Goal: Information Seeking & Learning: Learn about a topic

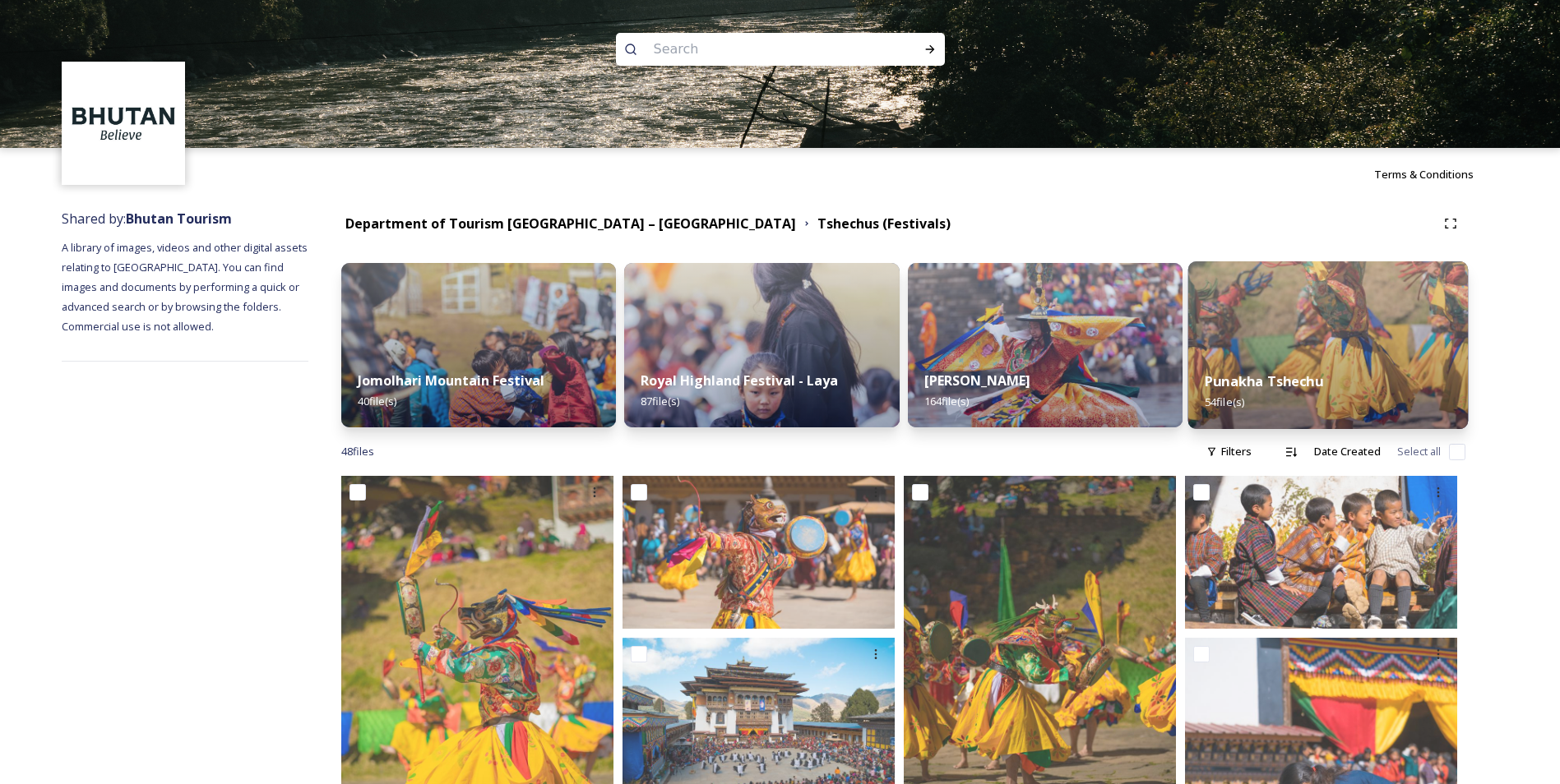
click at [1272, 353] on img at bounding box center [1327, 345] width 280 height 168
click at [694, 58] on input at bounding box center [758, 49] width 225 height 37
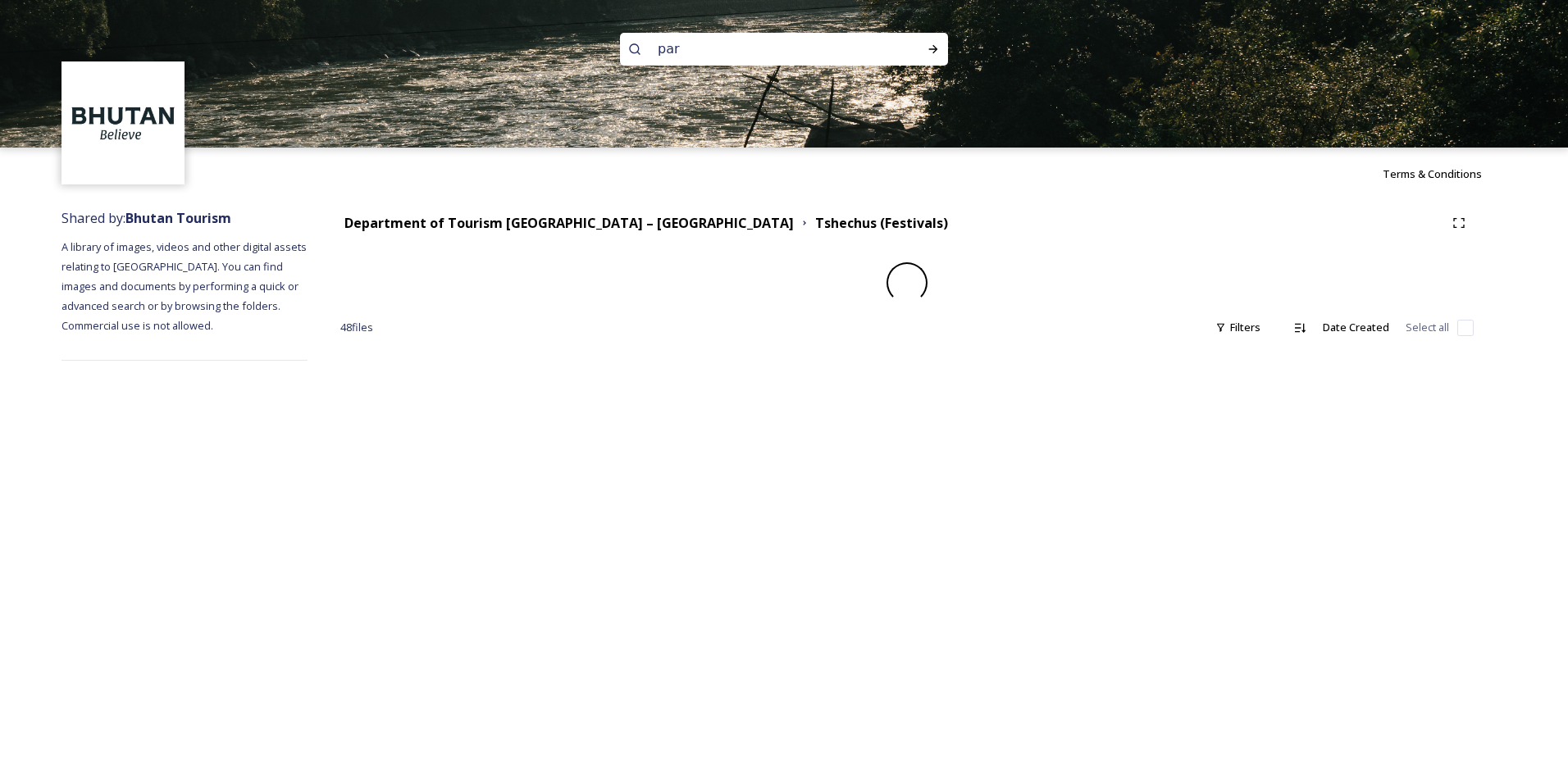
type input "paro"
click at [933, 51] on icon at bounding box center [933, 49] width 13 height 13
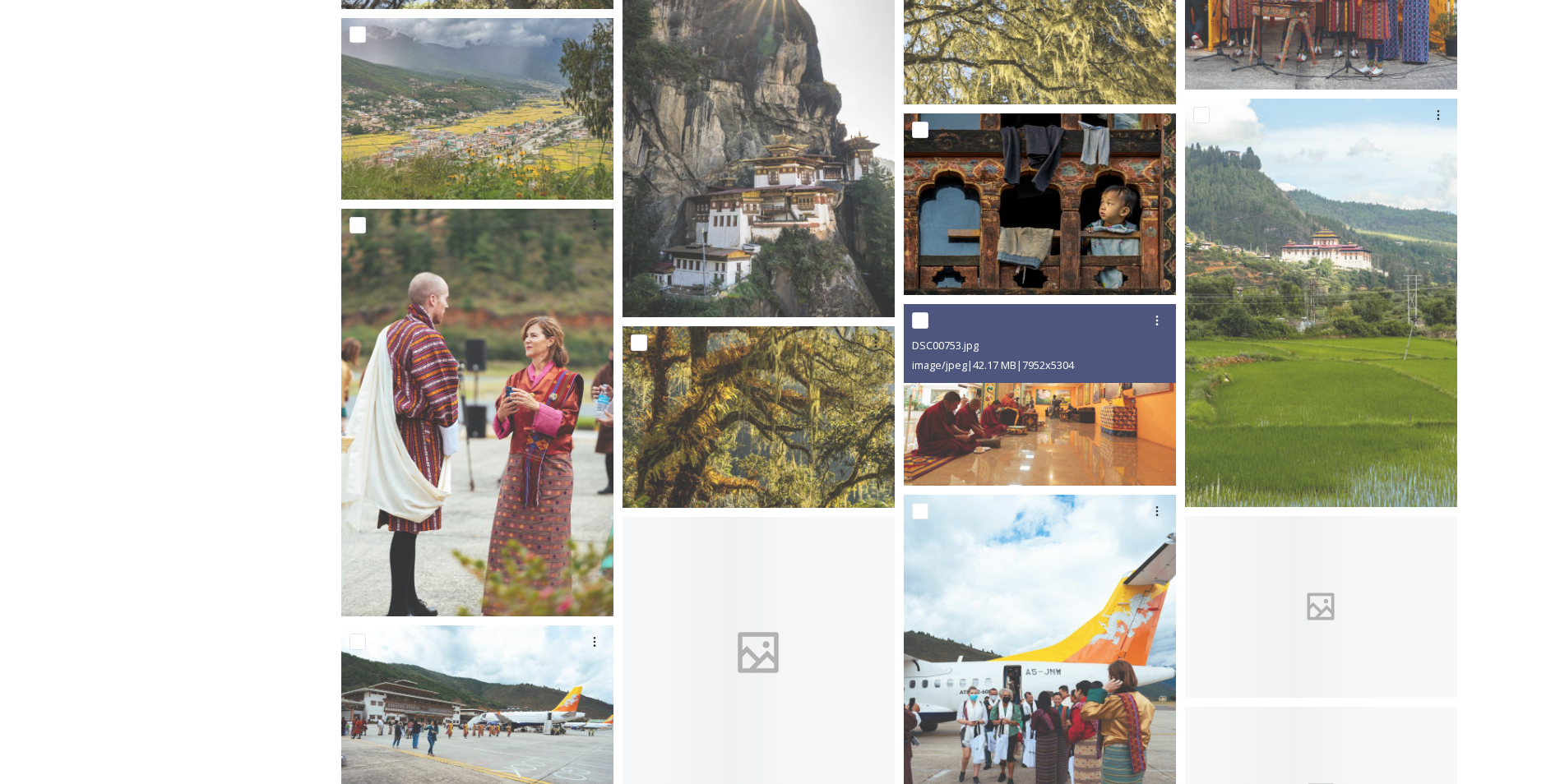
scroll to position [2548, 0]
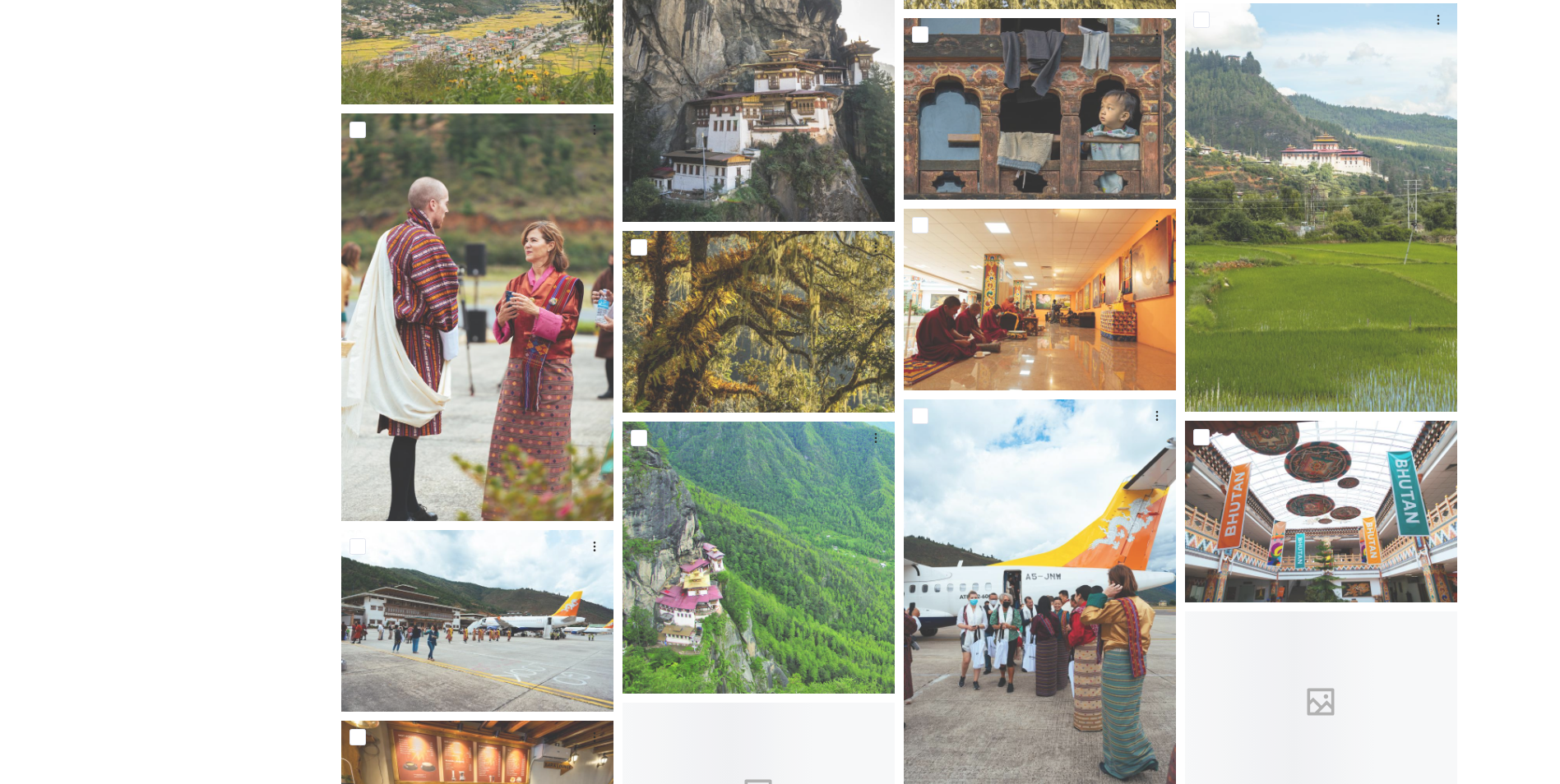
click at [1504, 60] on div "Department of Tourism [GEOGRAPHIC_DATA] – Brand Centre A library of images, vid…" at bounding box center [780, 239] width 1560 height 5175
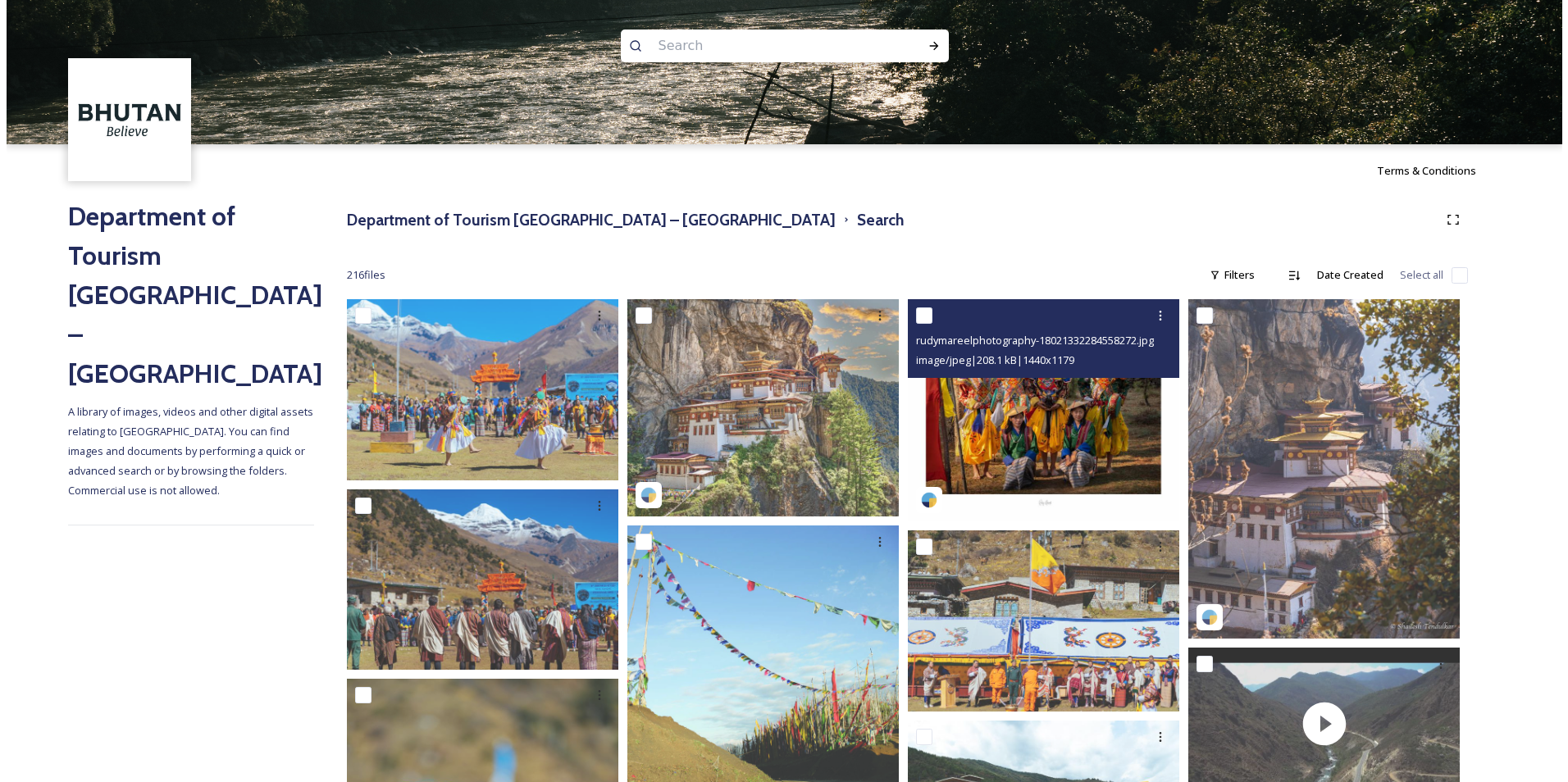
scroll to position [0, 0]
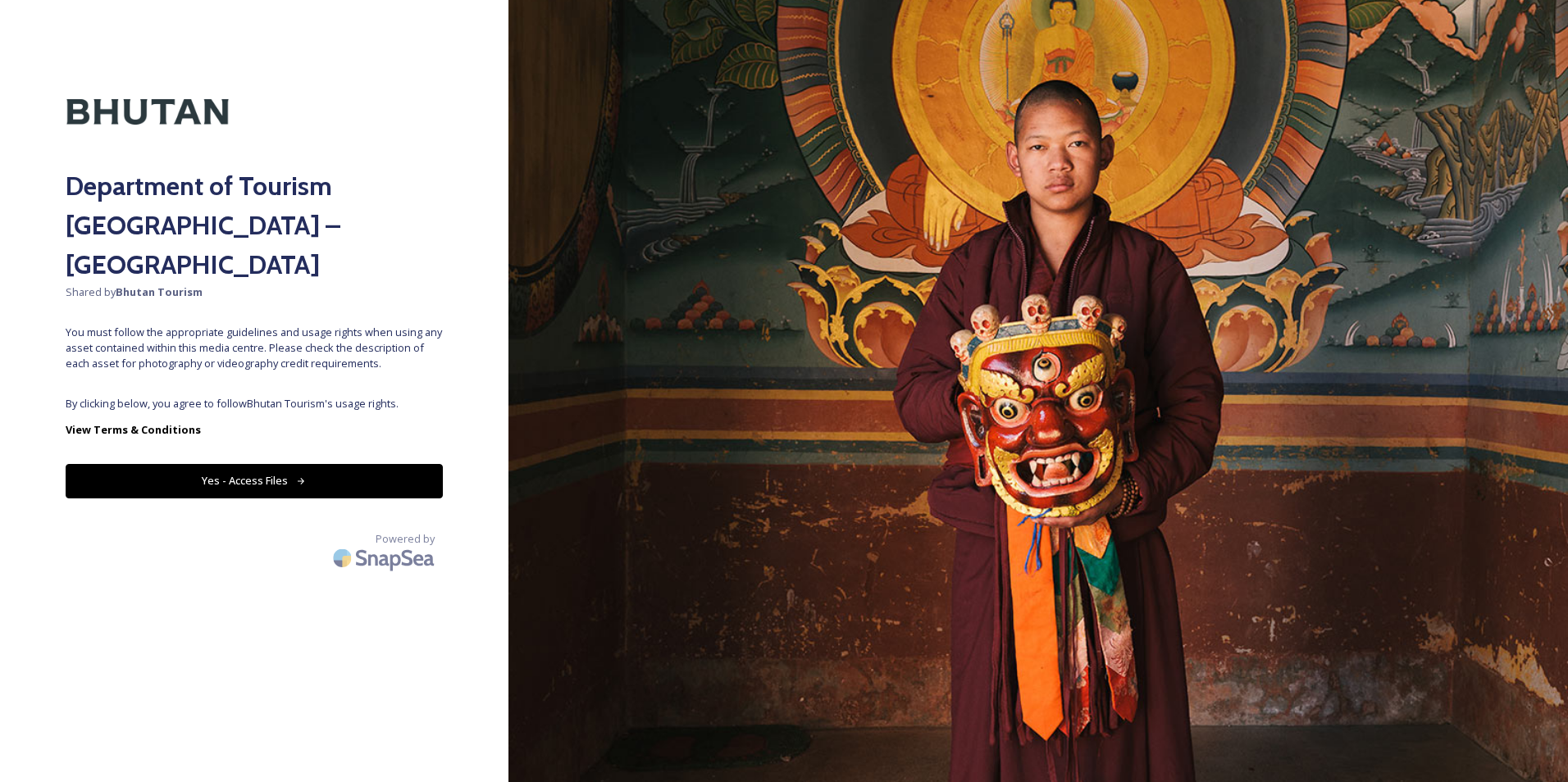
click at [356, 464] on button "Yes - Access Files" at bounding box center [254, 480] width 378 height 34
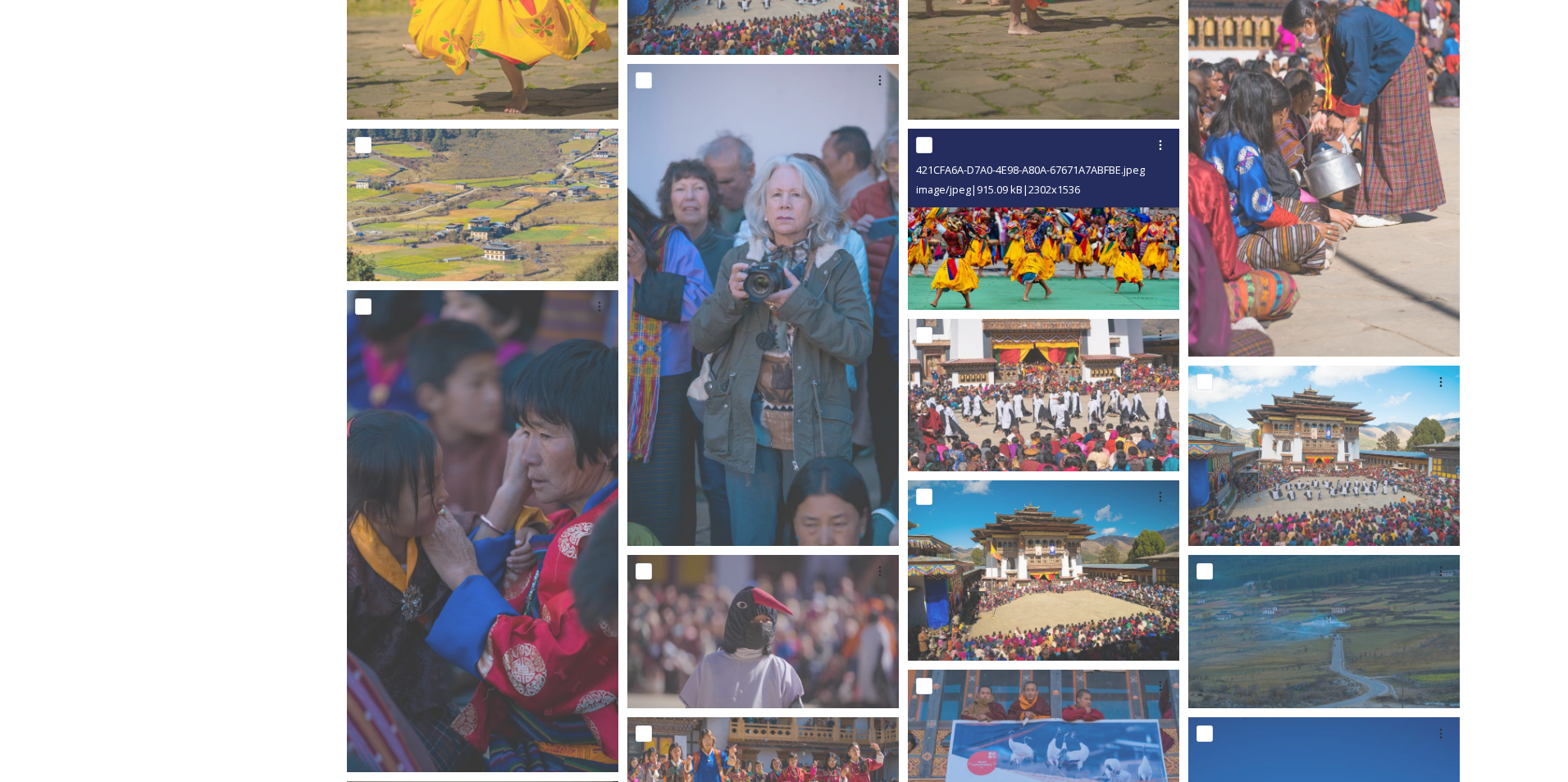
scroll to position [574, 0]
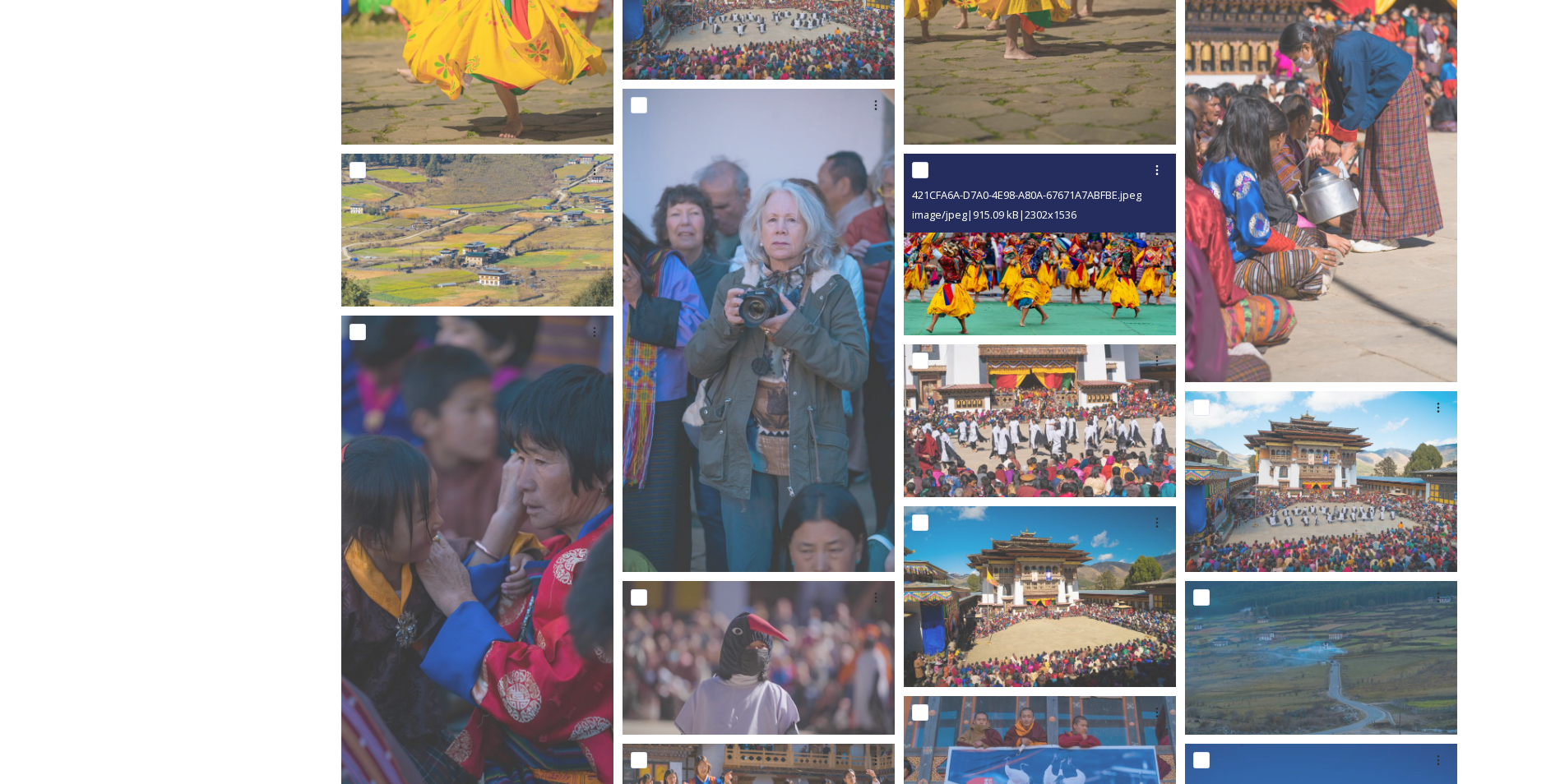
click at [996, 283] on img at bounding box center [1040, 245] width 273 height 182
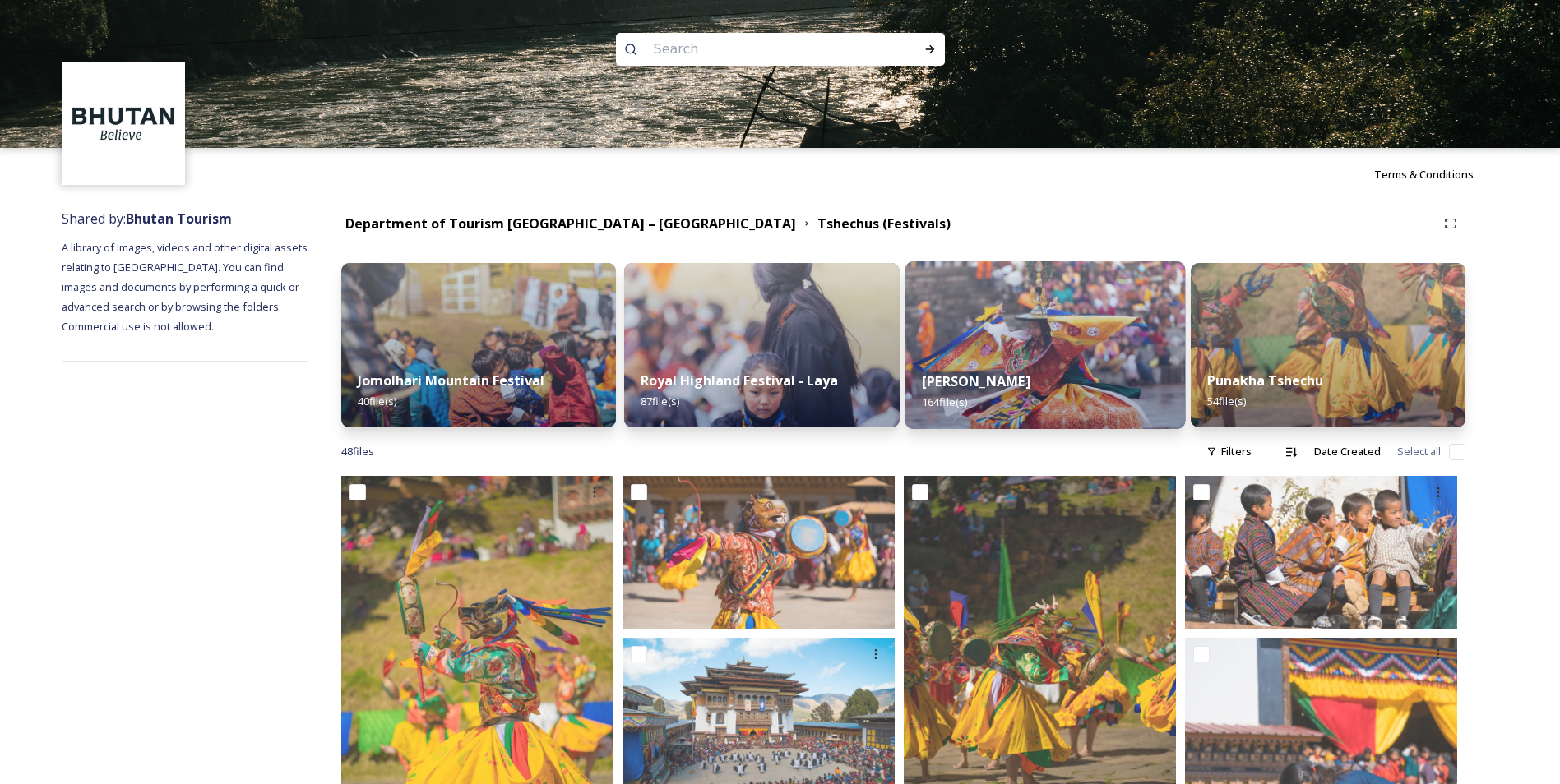
click at [1006, 379] on strong "[PERSON_NAME]" at bounding box center [976, 381] width 109 height 18
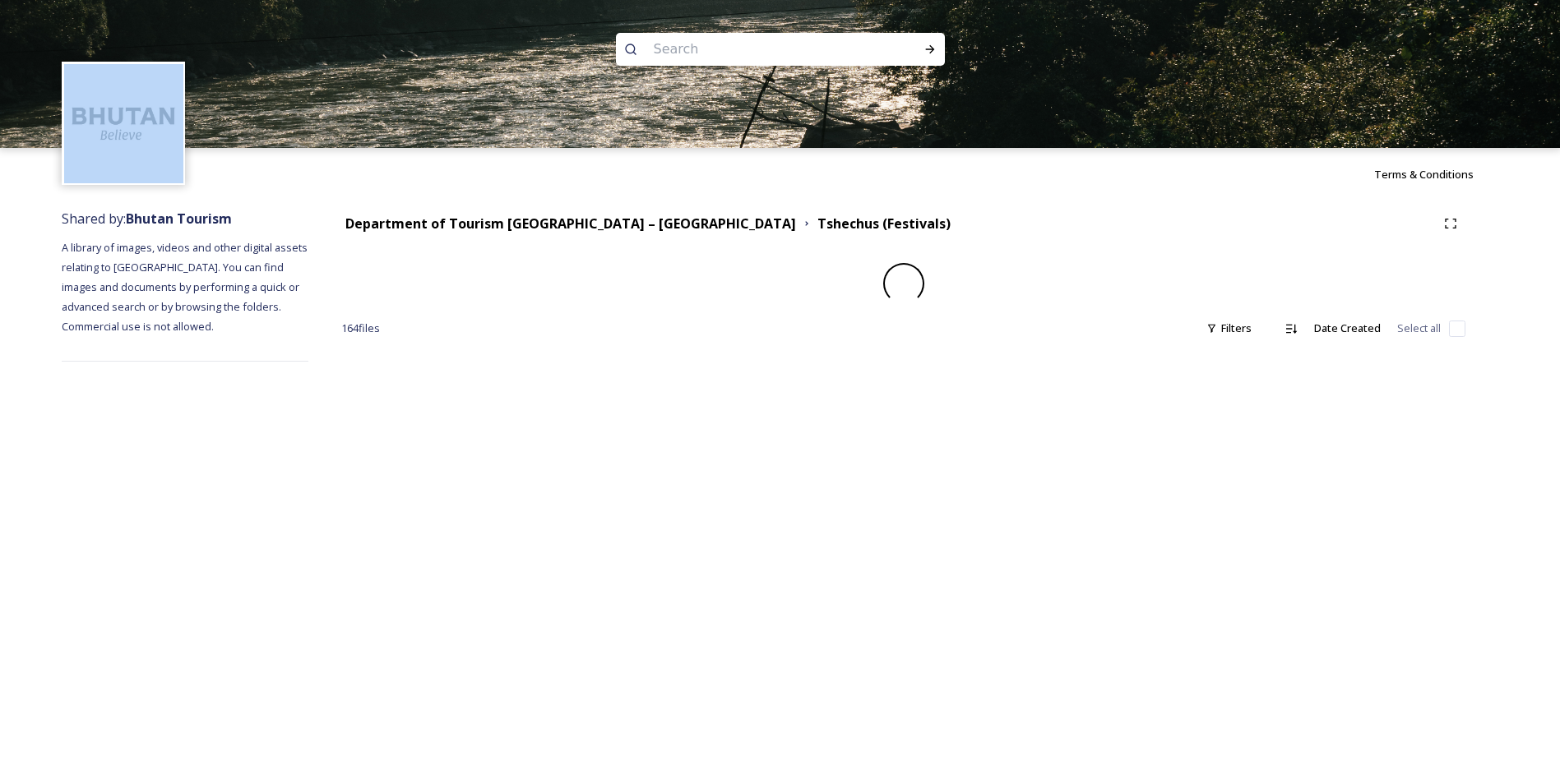
drag, startPoint x: 0, startPoint y: 0, endPoint x: -3, endPoint y: 188, distance: 188.0
click at [0, 188] on html "Terms & Conditions Shared by: Bhutan Tourism A library of images, videos and ot…" at bounding box center [780, 392] width 1560 height 784
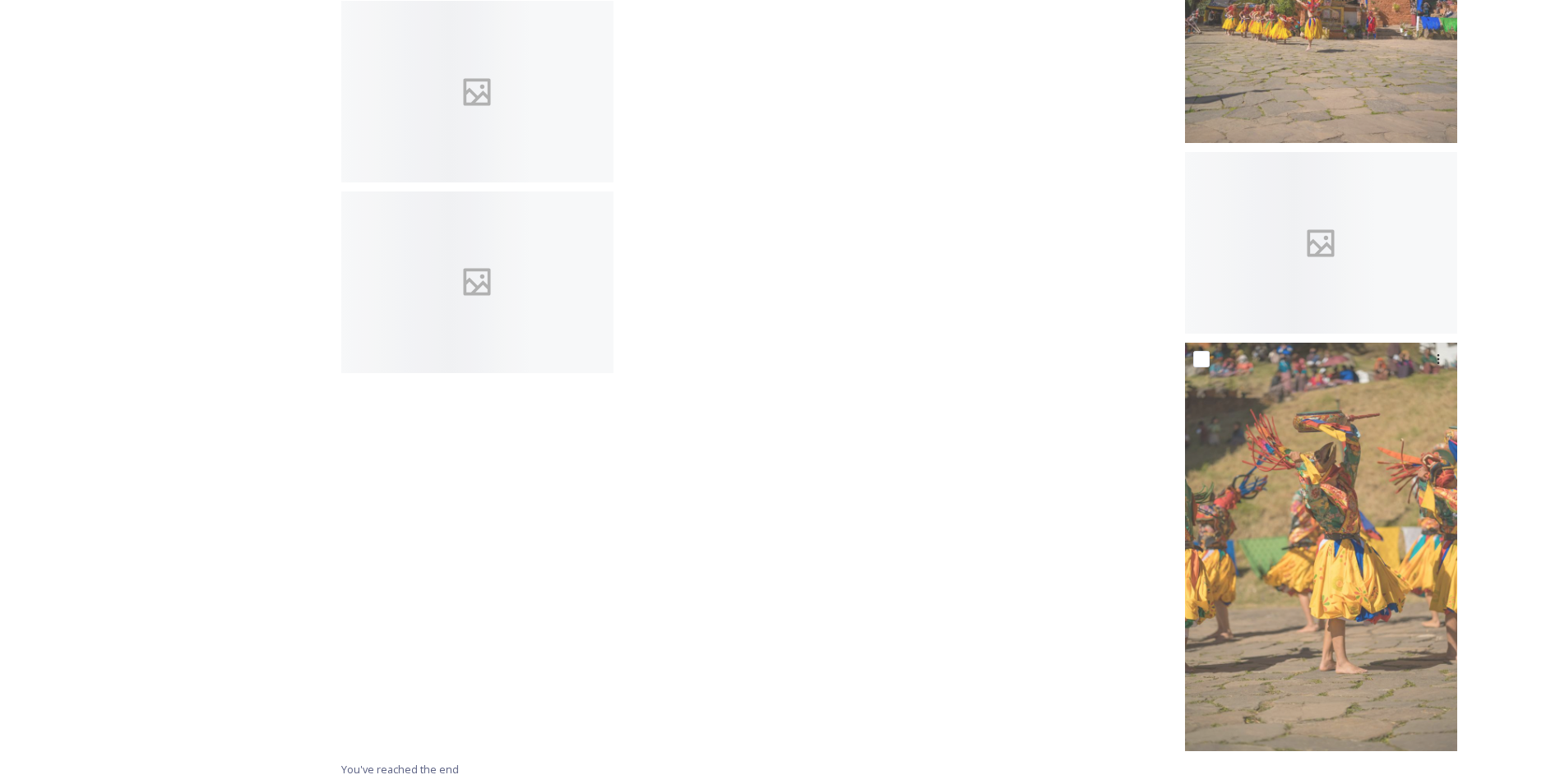
scroll to position [3913, 0]
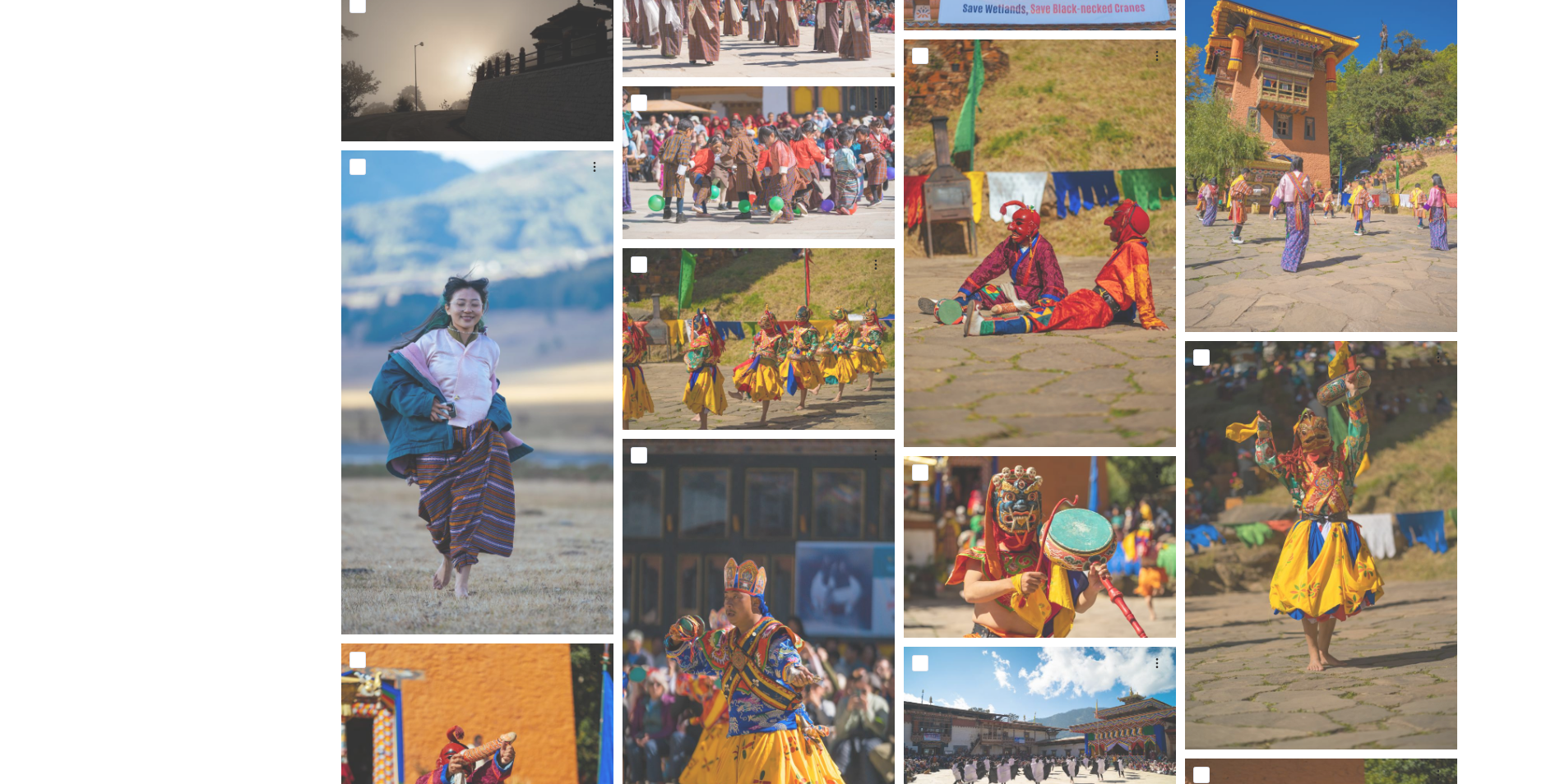
scroll to position [1529, 0]
